Goal: Find specific page/section

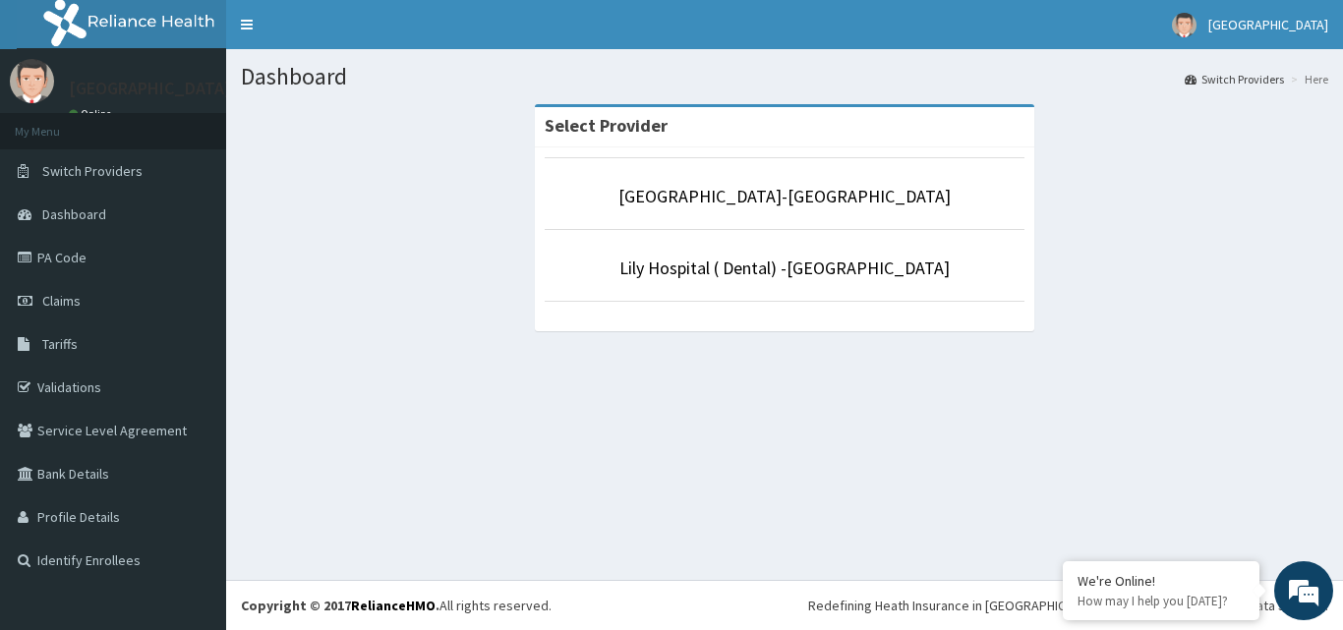
click at [684, 191] on p "[GEOGRAPHIC_DATA]-[GEOGRAPHIC_DATA]" at bounding box center [785, 197] width 480 height 26
click at [836, 199] on link "[GEOGRAPHIC_DATA]-[GEOGRAPHIC_DATA]" at bounding box center [784, 196] width 332 height 23
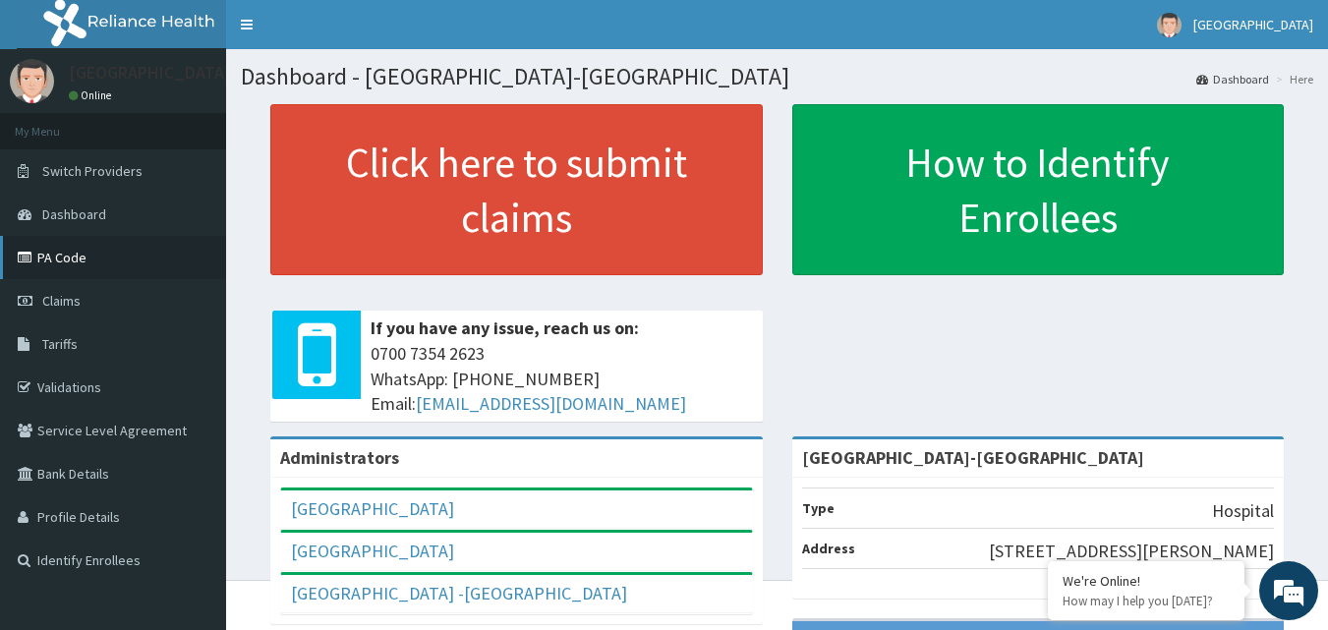
click at [118, 262] on link "PA Code" at bounding box center [113, 257] width 226 height 43
